Goal: Task Accomplishment & Management: Manage account settings

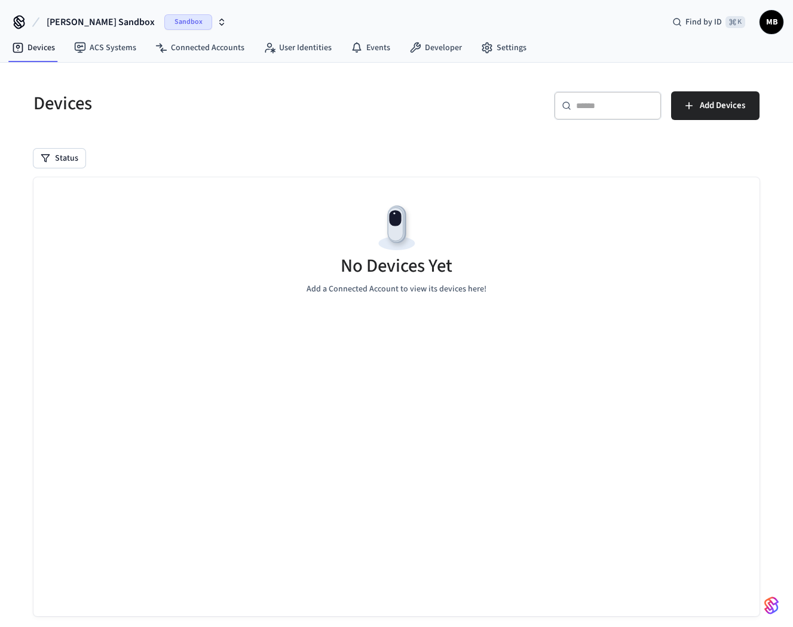
click at [168, 17] on span "Sandbox" at bounding box center [188, 22] width 48 height 16
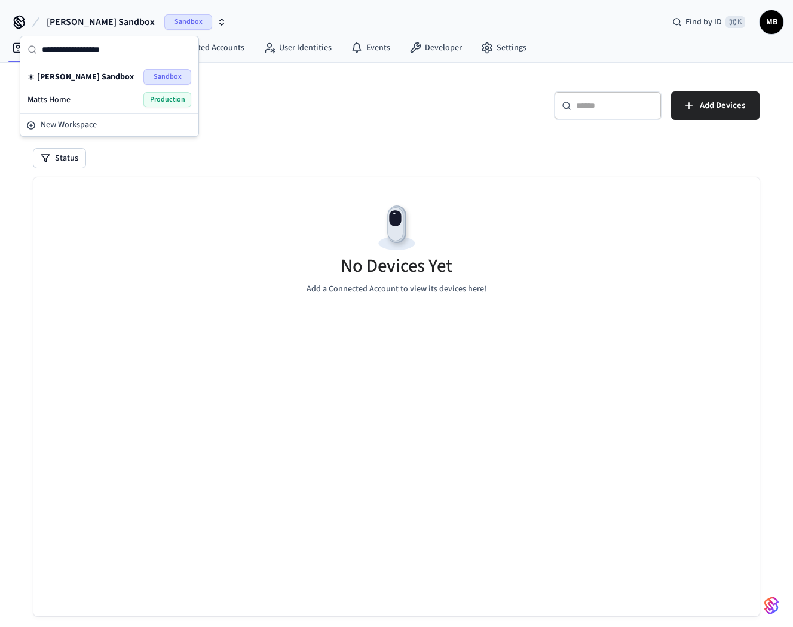
click at [171, 96] on span "Production" at bounding box center [167, 100] width 48 height 16
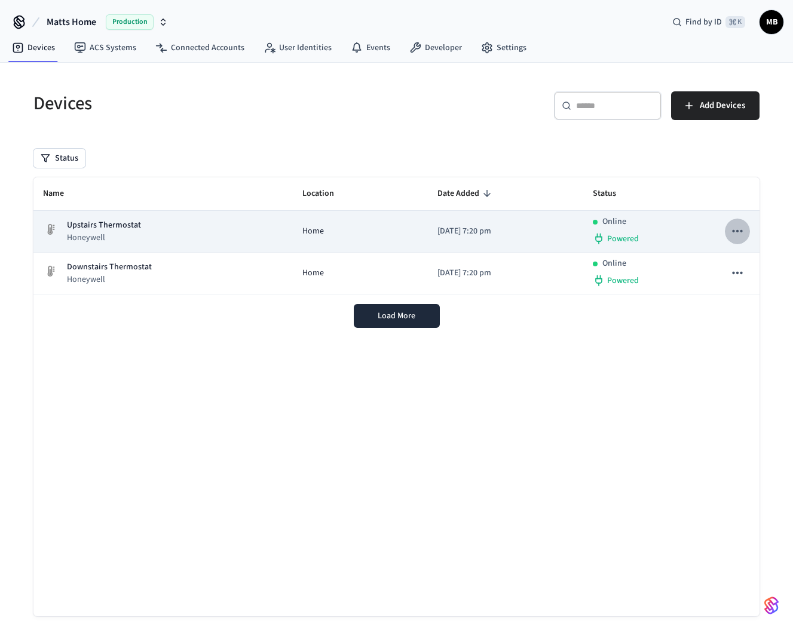
click at [742, 235] on icon "sticky table" at bounding box center [737, 231] width 16 height 16
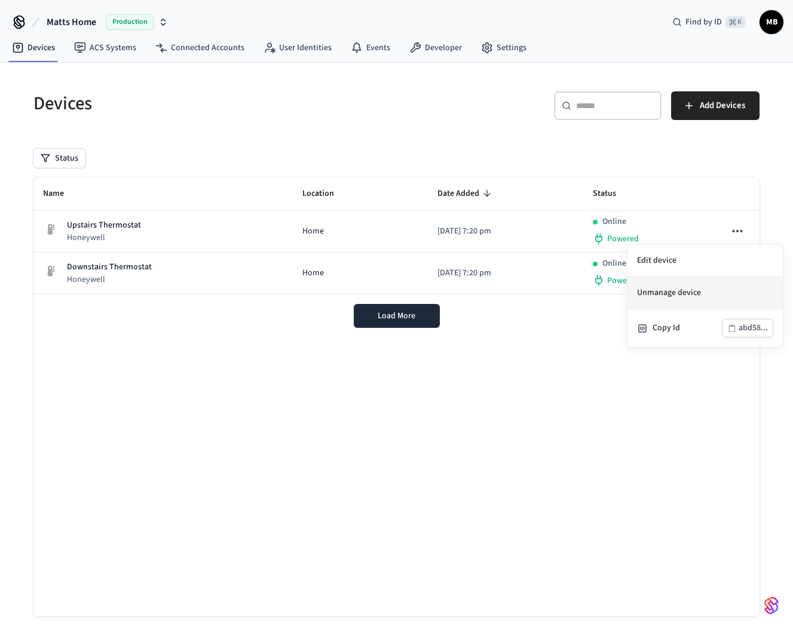
click at [689, 292] on li "Unmanage device" at bounding box center [704, 293] width 155 height 32
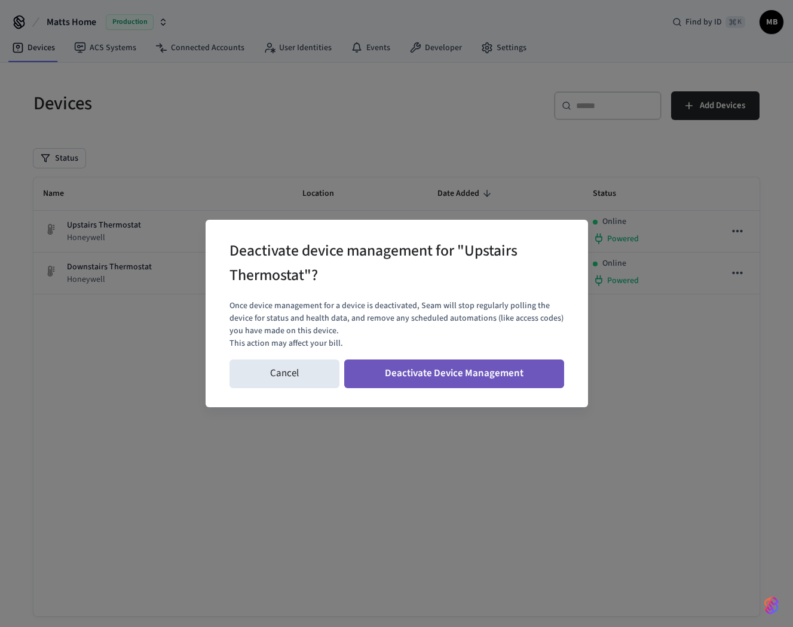
click at [469, 376] on button "Deactivate Device Management" at bounding box center [454, 374] width 220 height 29
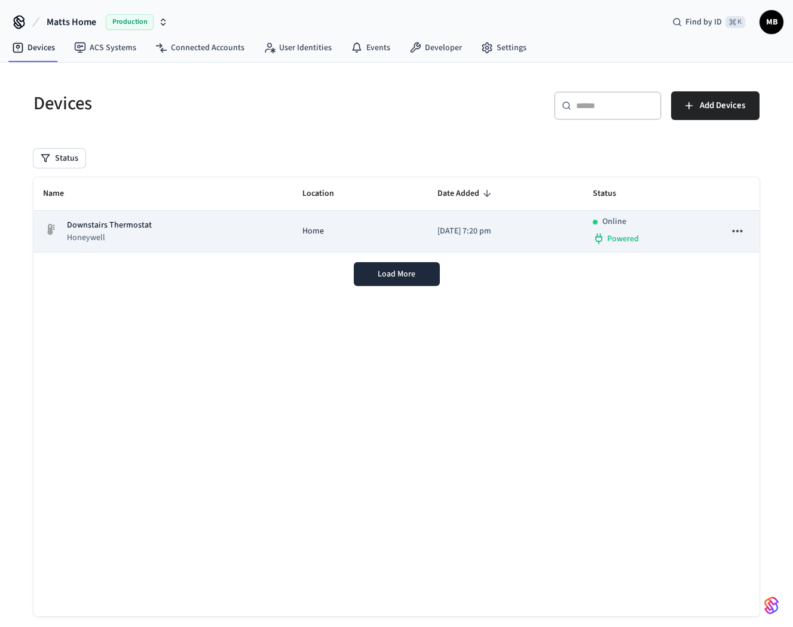
click at [742, 224] on icon "sticky table" at bounding box center [737, 231] width 16 height 16
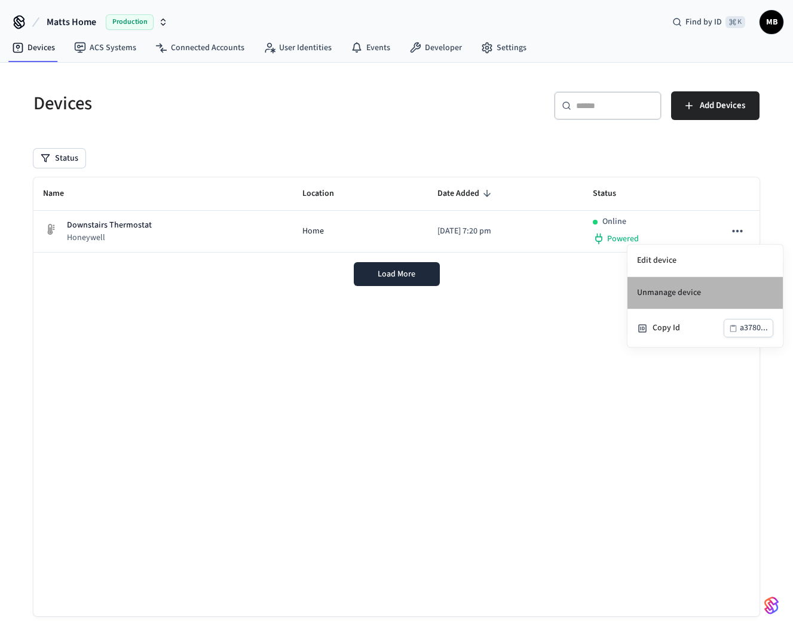
click at [691, 296] on li "Unmanage device" at bounding box center [704, 293] width 155 height 32
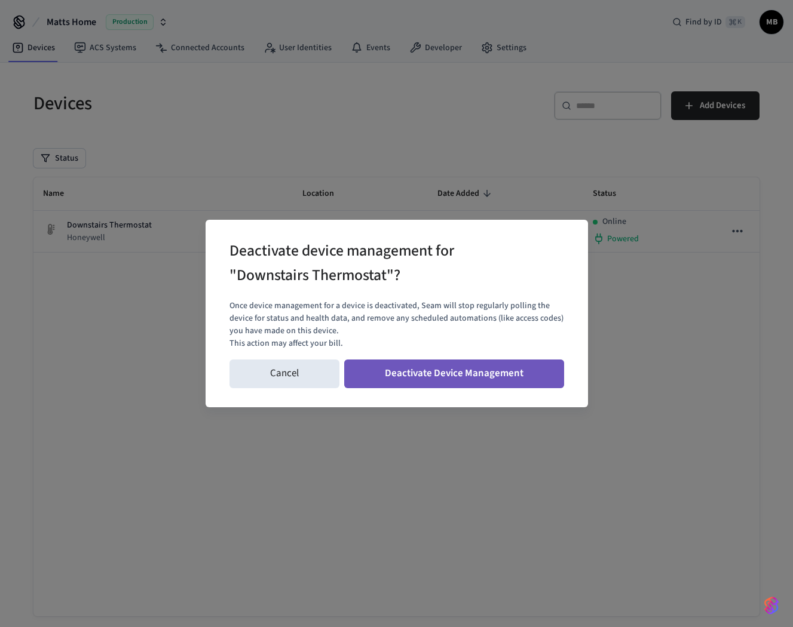
click at [493, 371] on button "Deactivate Device Management" at bounding box center [454, 374] width 220 height 29
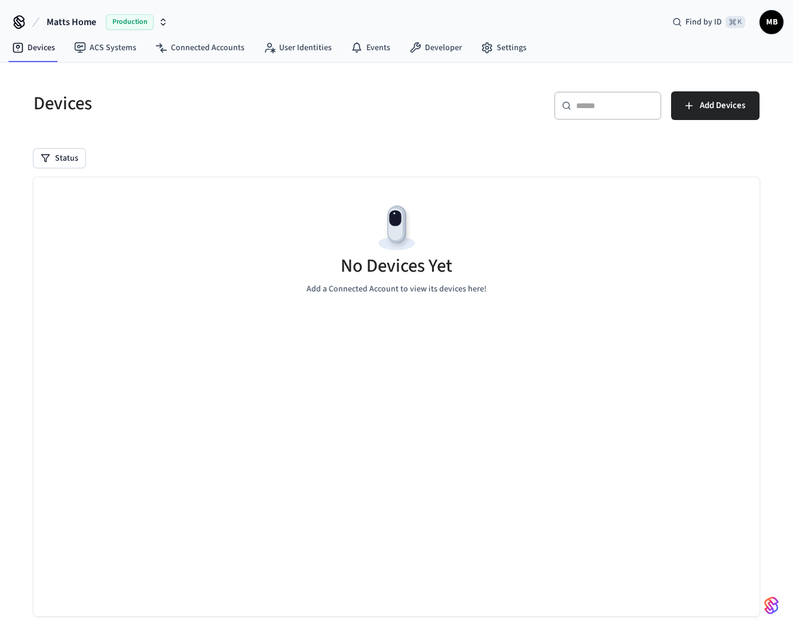
click at [769, 23] on span "MB" at bounding box center [771, 22] width 22 height 22
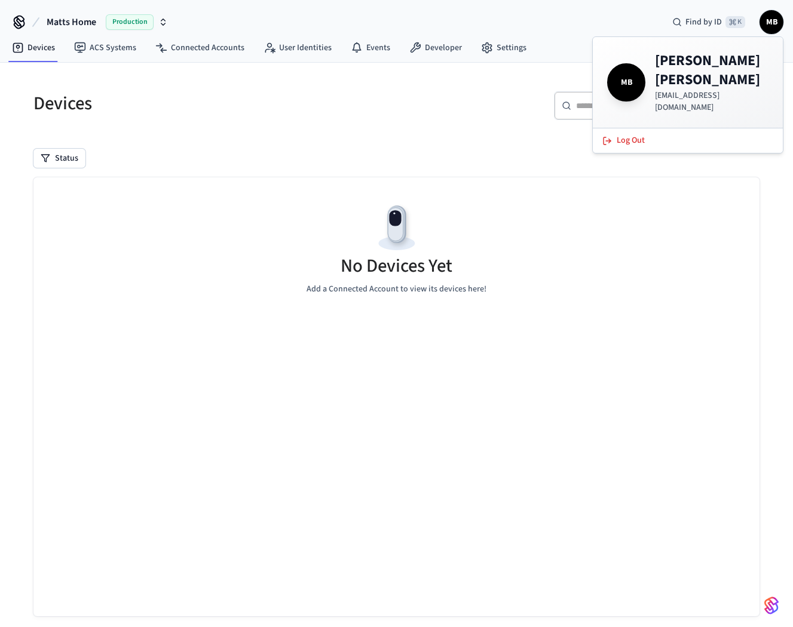
click at [657, 90] on p "[EMAIL_ADDRESS][DOMAIN_NAME]" at bounding box center [712, 102] width 114 height 24
click at [631, 75] on span "MB" at bounding box center [625, 82] width 33 height 33
click at [487, 142] on div "Devices ​ ​ Add Devices Status No Devices Yet Add a Connected Account to view i…" at bounding box center [396, 362] width 745 height 571
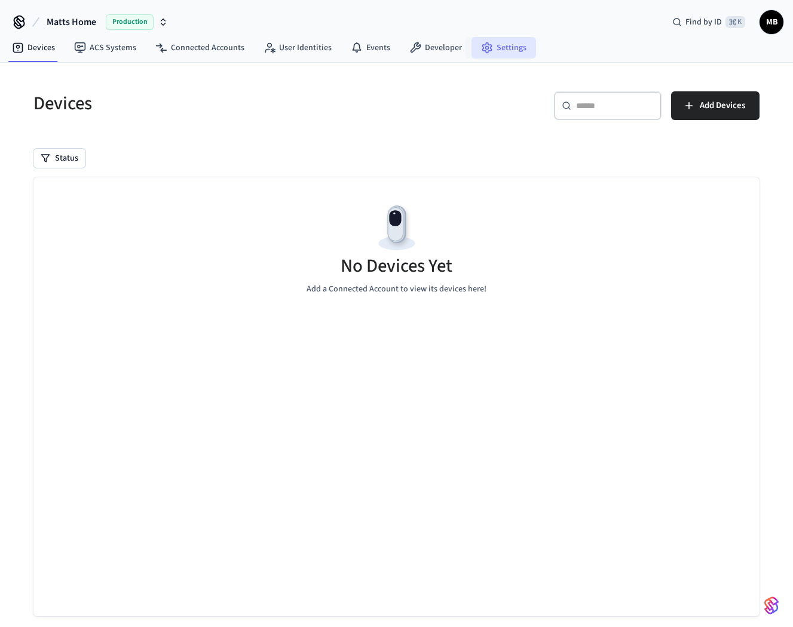
click at [504, 51] on link "Settings" at bounding box center [503, 48] width 65 height 22
